Goal: Find specific page/section: Find specific page/section

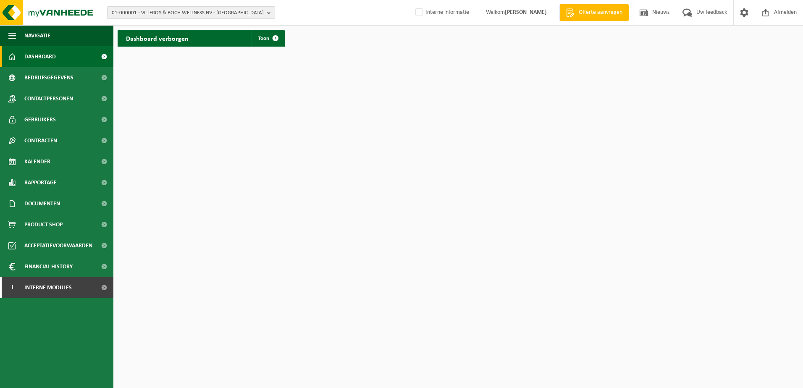
click at [140, 14] on span "01-000001 - VILLEROY & BOCH WELLNESS NV - [GEOGRAPHIC_DATA]" at bounding box center [188, 13] width 152 height 13
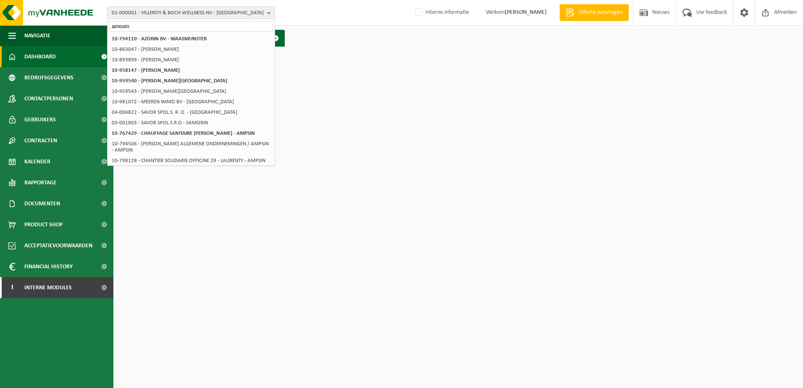
click at [136, 26] on input "amoxin" at bounding box center [191, 26] width 164 height 10
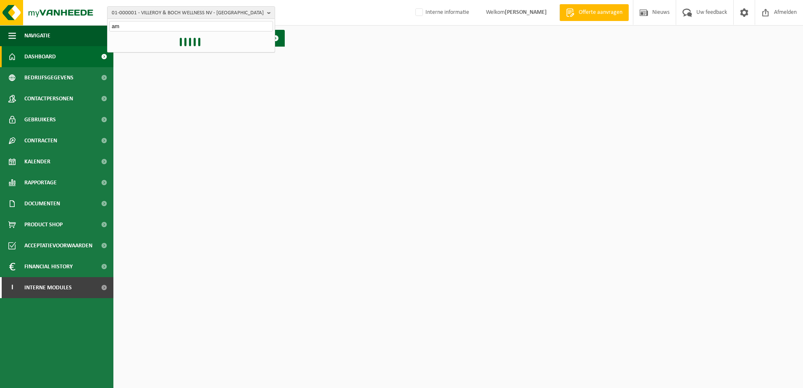
type input "a"
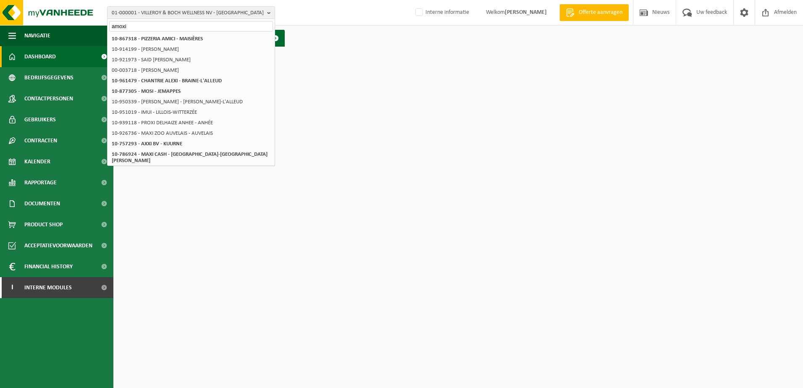
click at [156, 26] on input "amoxi" at bounding box center [191, 26] width 164 height 10
click at [423, 317] on html "01-000001 - VILLEROY & BOCH WELLNESS [GEOGRAPHIC_DATA] - [GEOGRAPHIC_DATA] amox…" at bounding box center [401, 194] width 803 height 388
click at [501, 355] on html "01-000001 - VILLEROY & BOCH WELLNESS [GEOGRAPHIC_DATA] - [GEOGRAPHIC_DATA] amox…" at bounding box center [401, 194] width 803 height 388
click at [151, 25] on input "amoxi" at bounding box center [191, 26] width 164 height 10
type input "a"
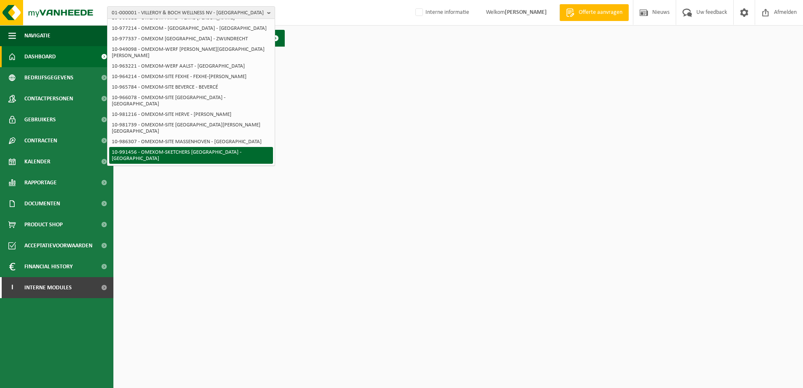
scroll to position [84, 0]
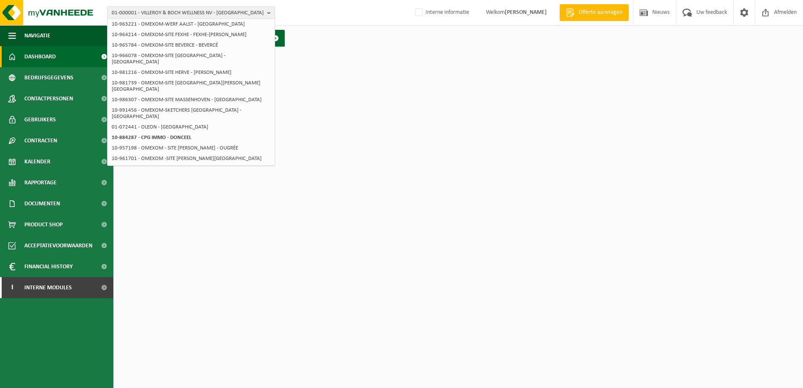
type input "omexon"
